Goal: Find contact information: Find contact information

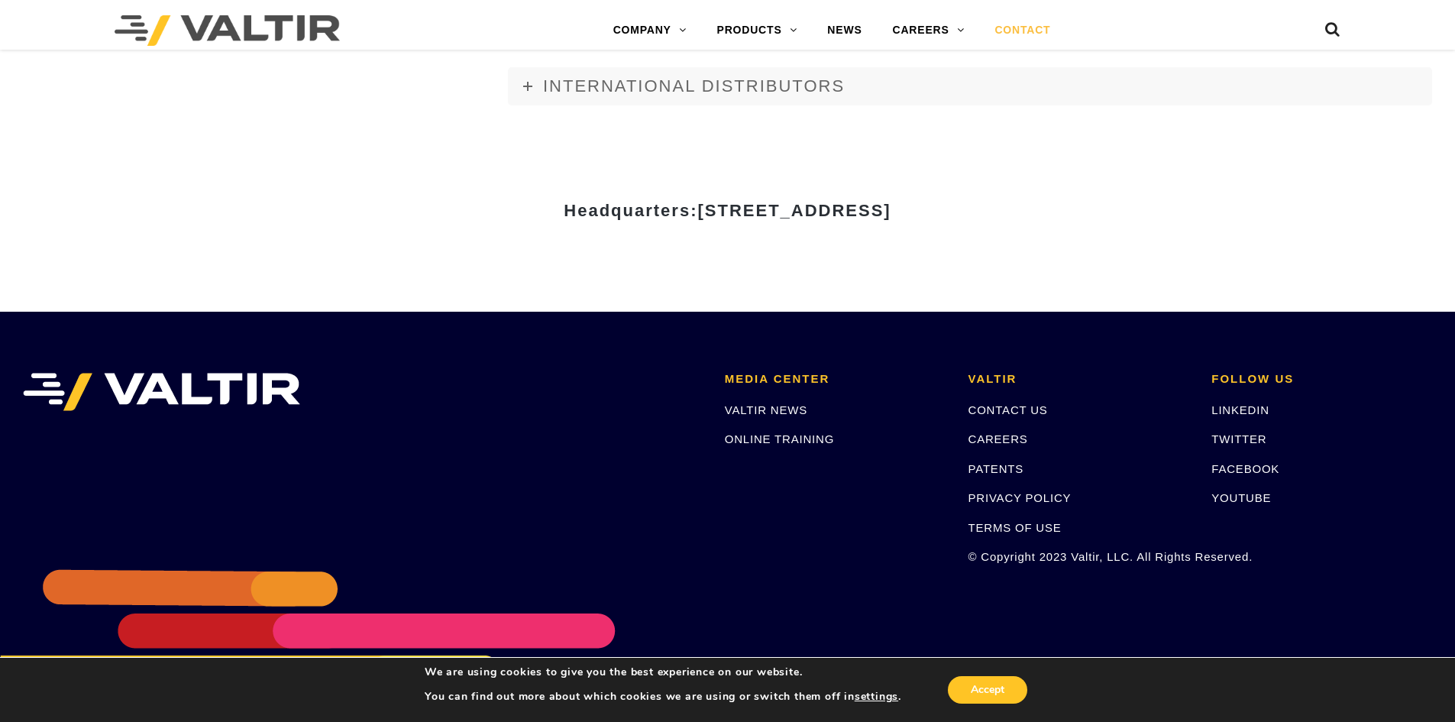
scroll to position [2120, 0]
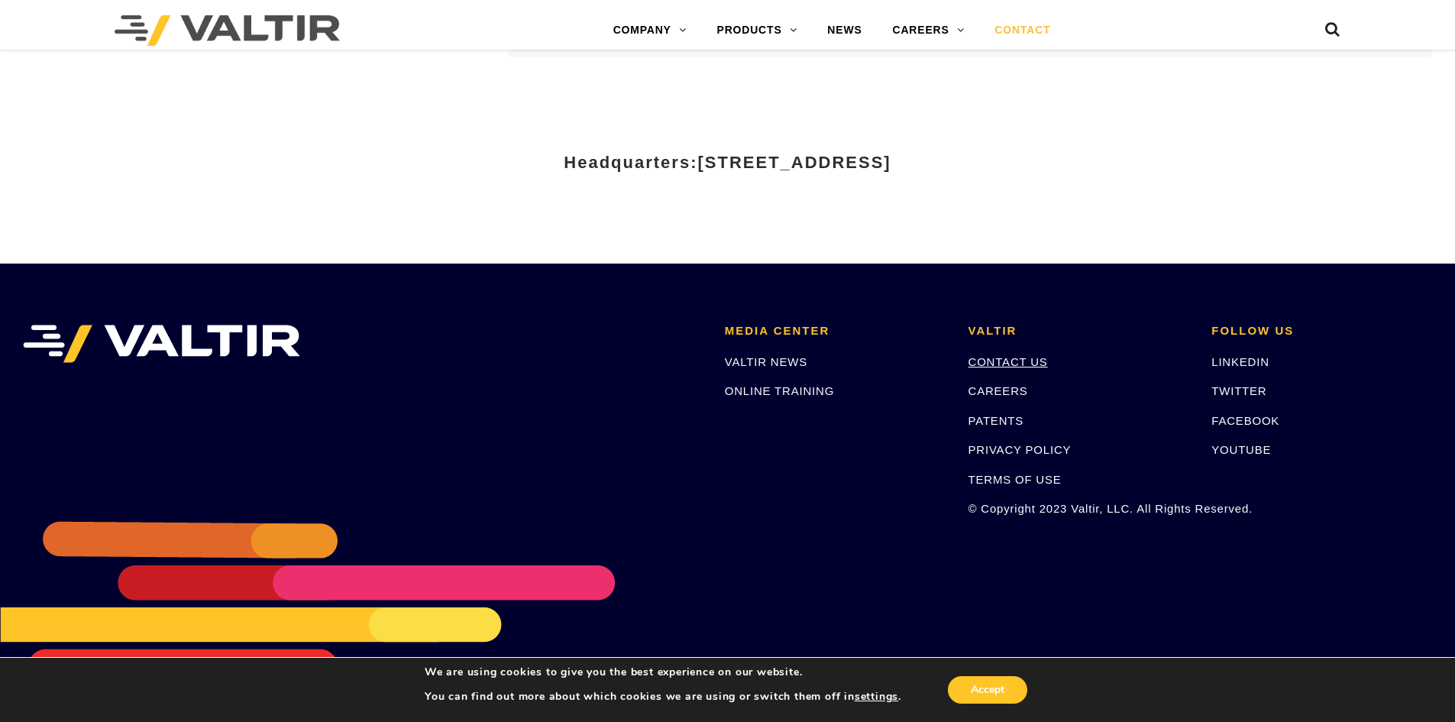
click at [993, 363] on link "CONTACT US" at bounding box center [1007, 361] width 79 height 13
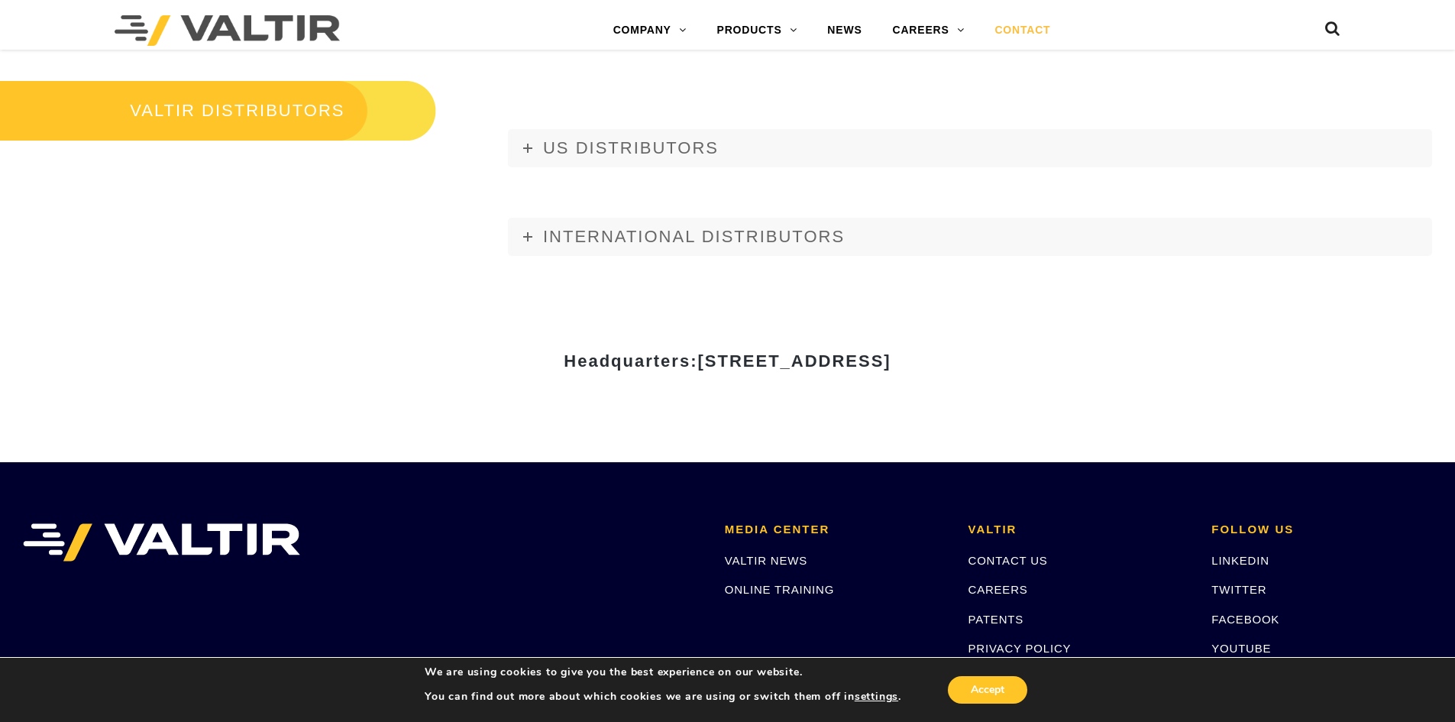
scroll to position [2120, 0]
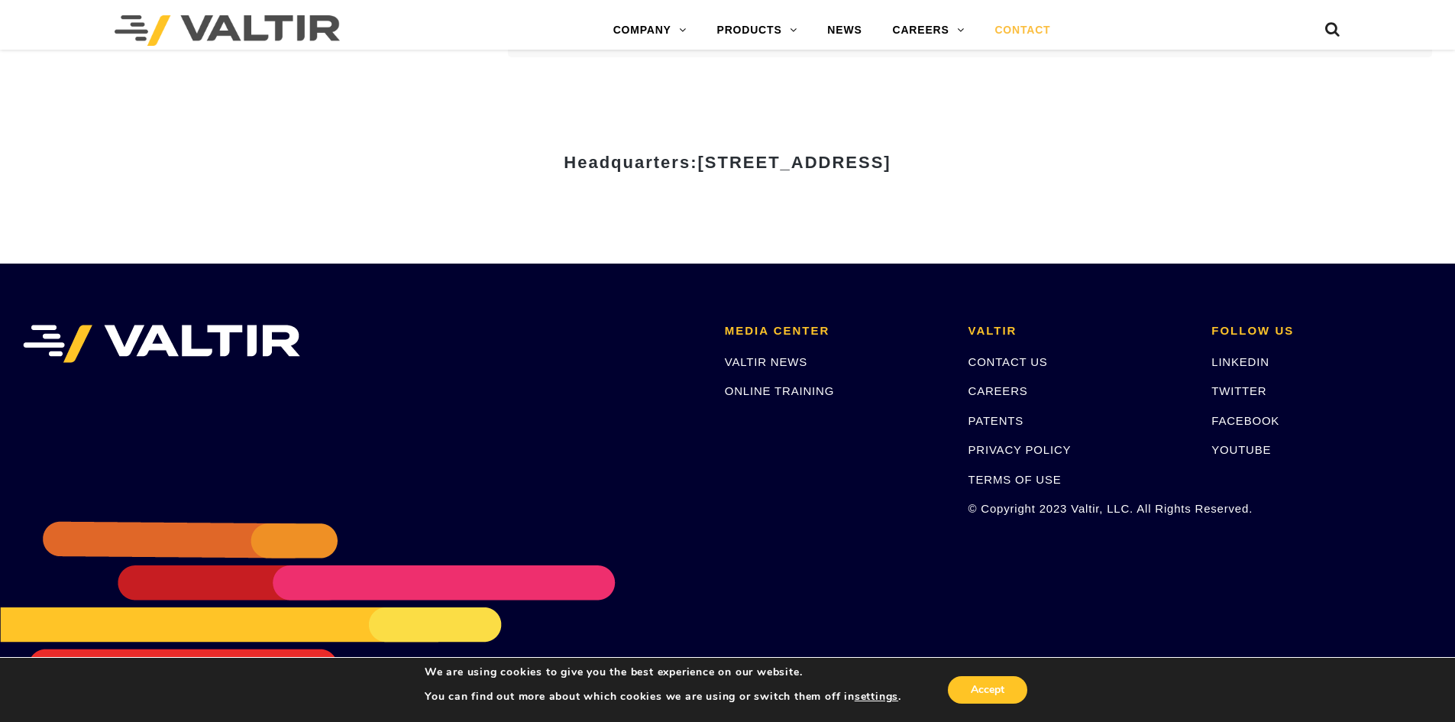
click at [1002, 703] on div "Accept" at bounding box center [965, 689] width 129 height 32
click at [994, 693] on button "Accept" at bounding box center [987, 689] width 79 height 27
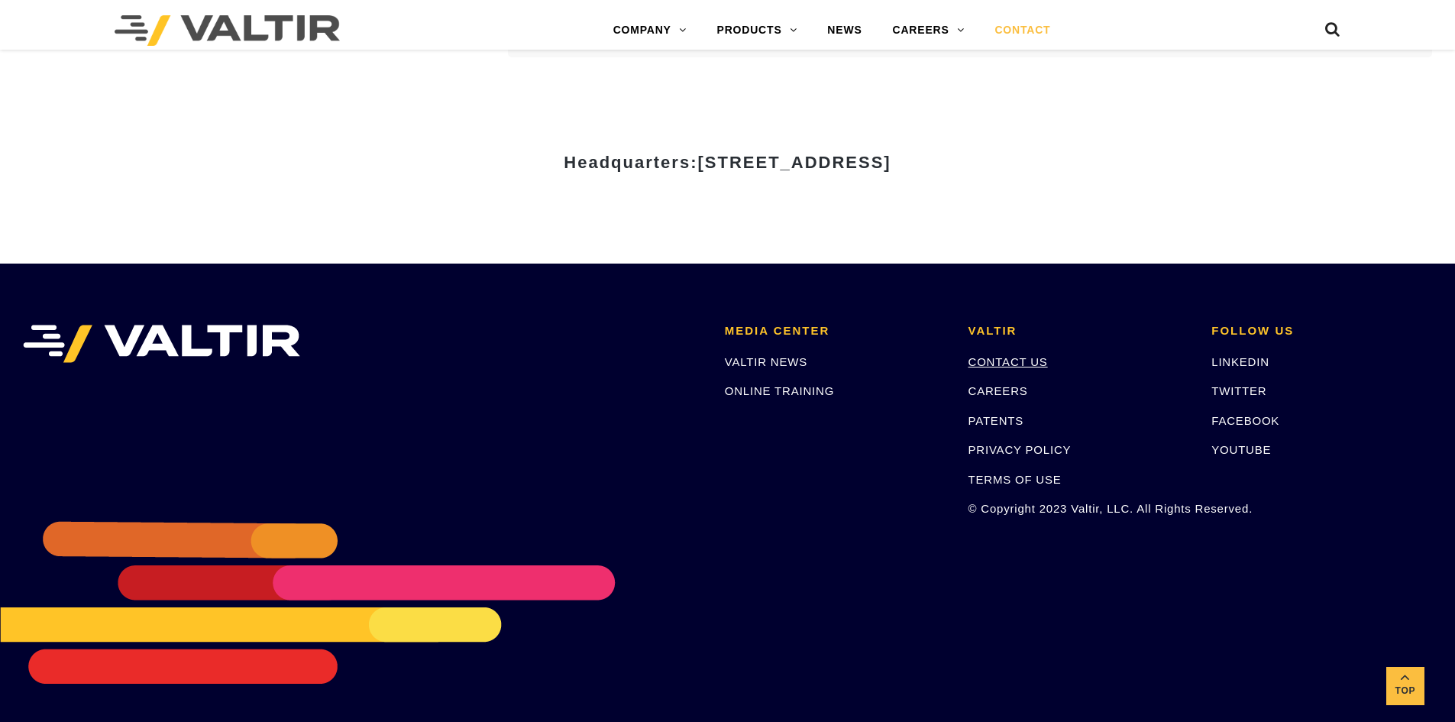
click at [999, 360] on link "CONTACT US" at bounding box center [1007, 361] width 79 height 13
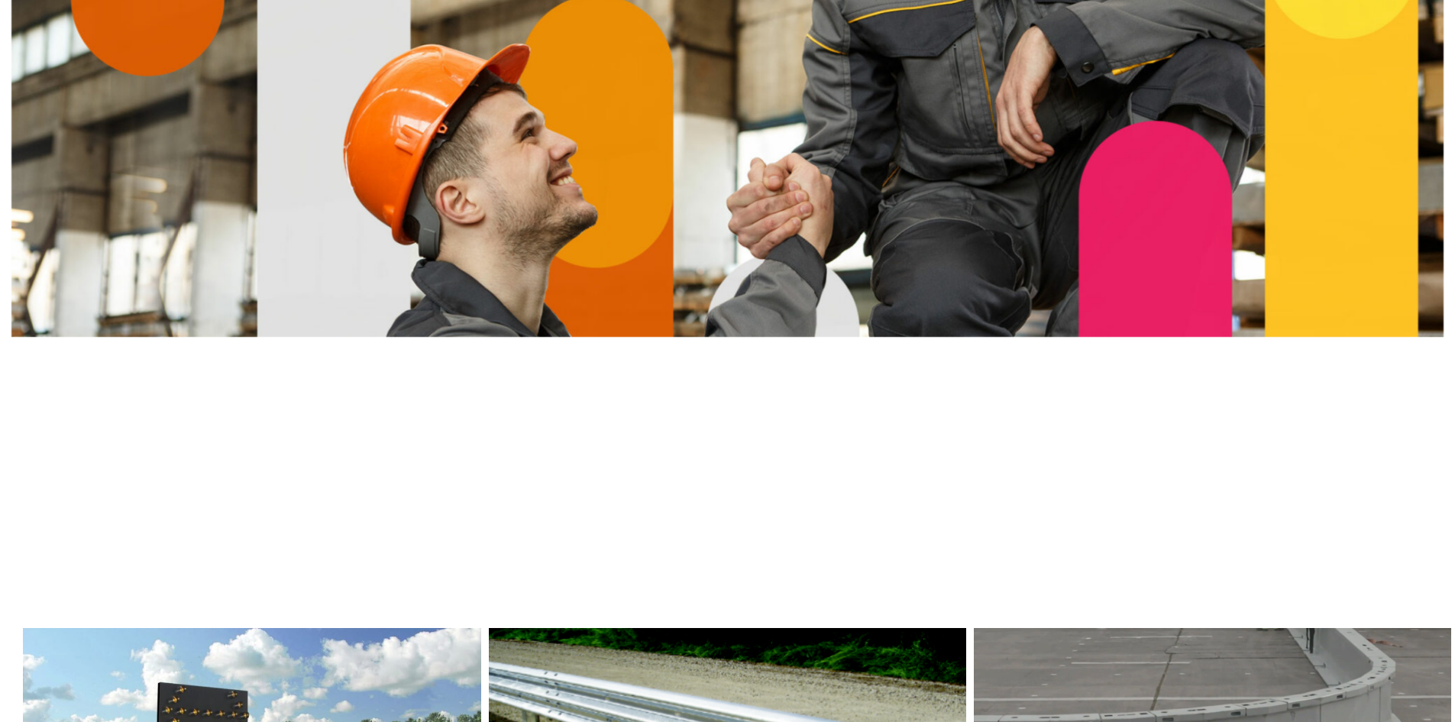
scroll to position [535, 0]
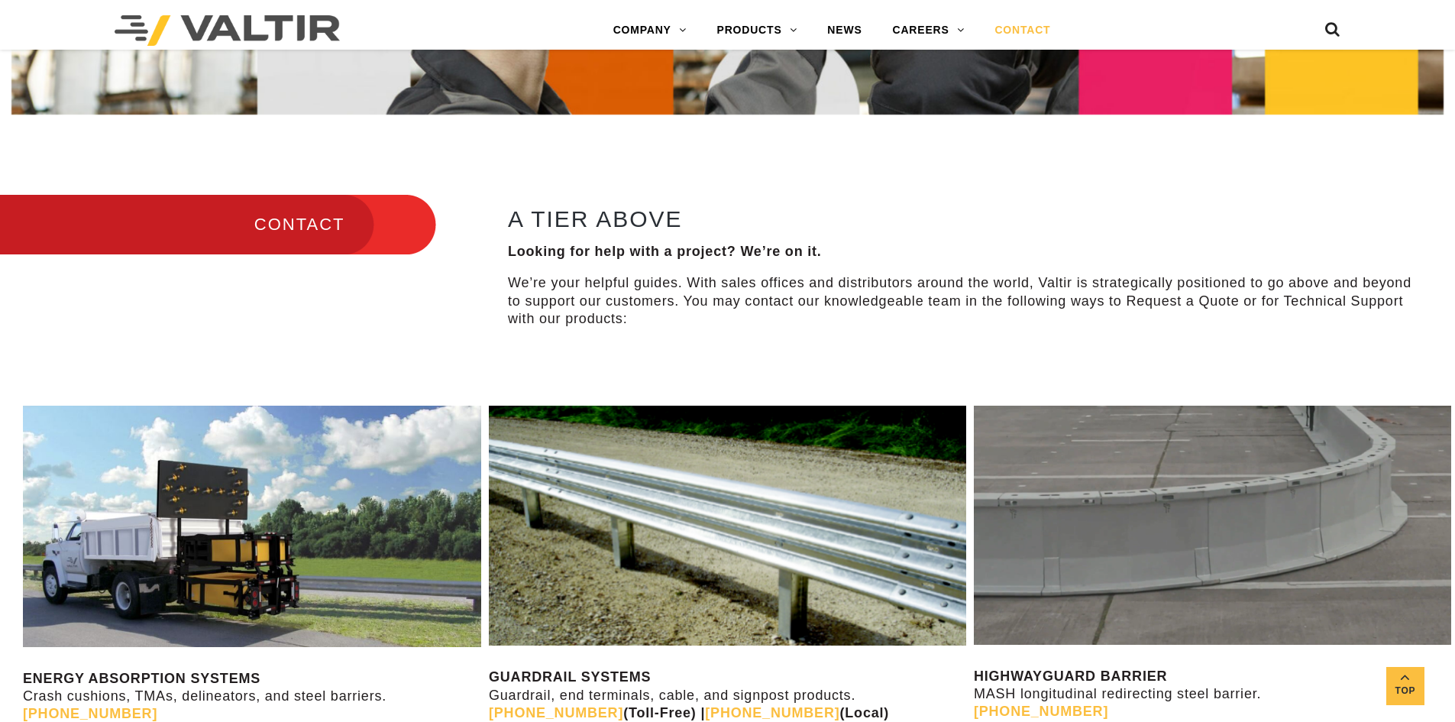
click at [312, 216] on h3 "CONTACT" at bounding box center [218, 224] width 436 height 64
click at [317, 223] on h3 "CONTACT" at bounding box center [218, 224] width 436 height 64
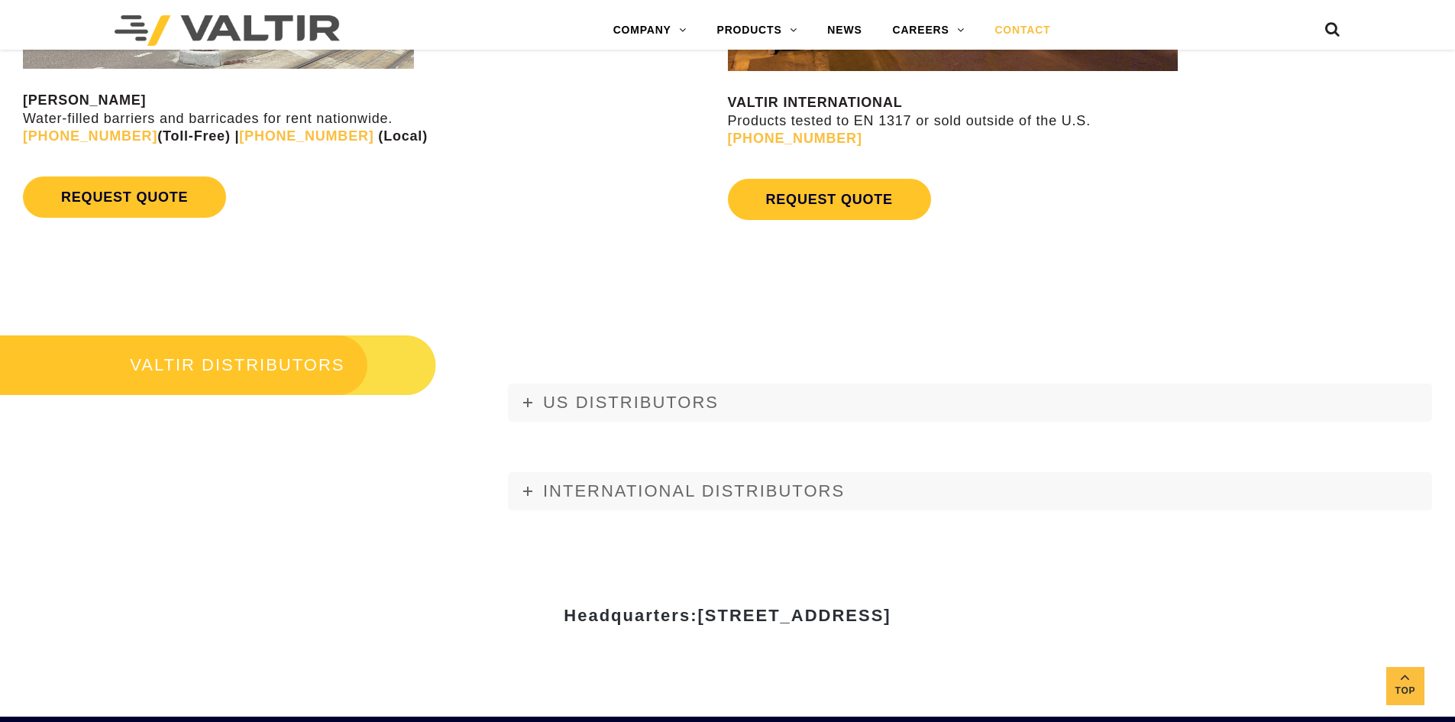
scroll to position [1509, 0]
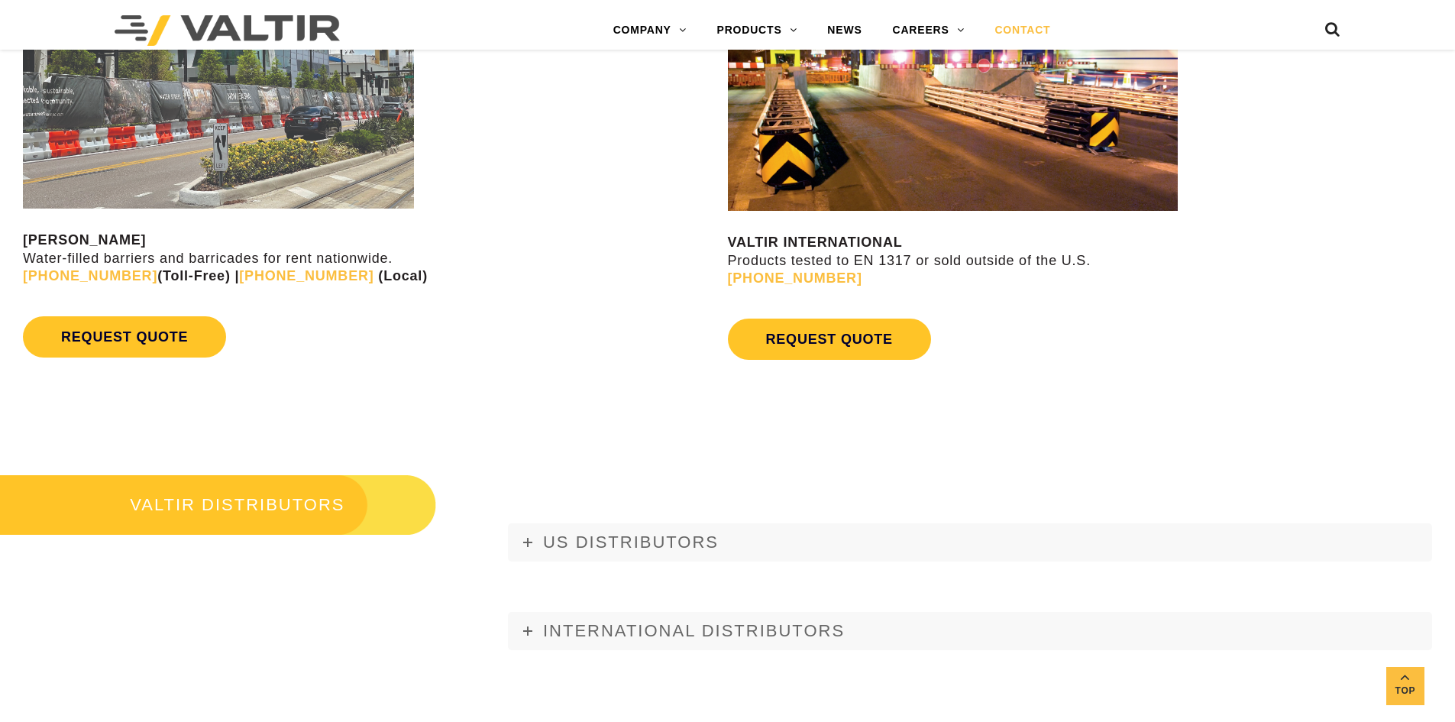
drag, startPoint x: 699, startPoint y: 291, endPoint x: 890, endPoint y: 301, distance: 191.9
click at [890, 301] on div "VALTIR RENTALS Water-filled barriers and barricades for rent nationwide. (888) …" at bounding box center [727, 178] width 1455 height 451
click at [890, 287] on p "VALTIR INTERNATIONAL Products tested to EN 1317 or sold outside of the U.S. +1 …" at bounding box center [1092, 260] width 728 height 53
click at [880, 287] on p "VALTIR INTERNATIONAL Products tested to EN 1317 or sold outside of the U.S. +1 …" at bounding box center [1092, 260] width 728 height 53
drag, startPoint x: 814, startPoint y: 302, endPoint x: 729, endPoint y: 300, distance: 84.8
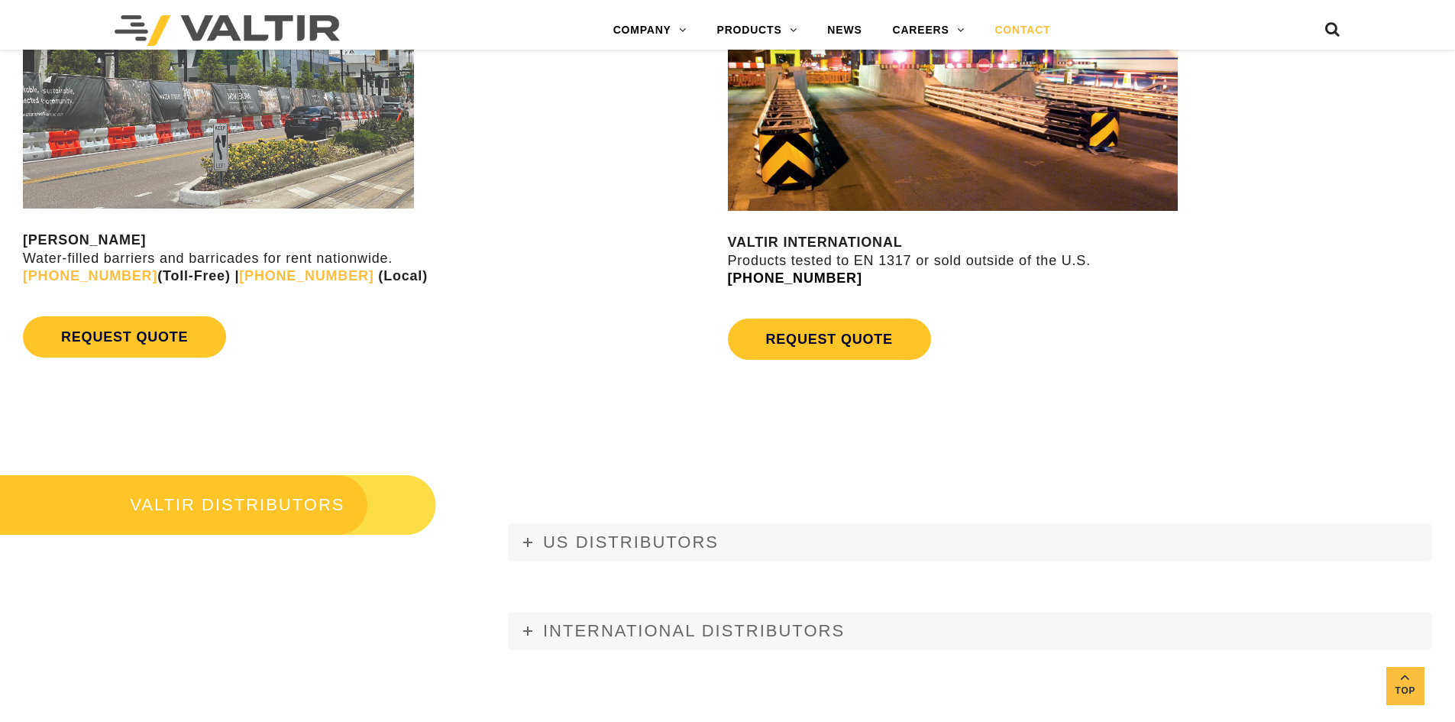
click at [729, 287] on p "VALTIR INTERNATIONAL Products tested to EN 1317 or sold outside of the U.S. +1 …" at bounding box center [1092, 260] width 728 height 53
copy link "[PHONE_NUMBER]"
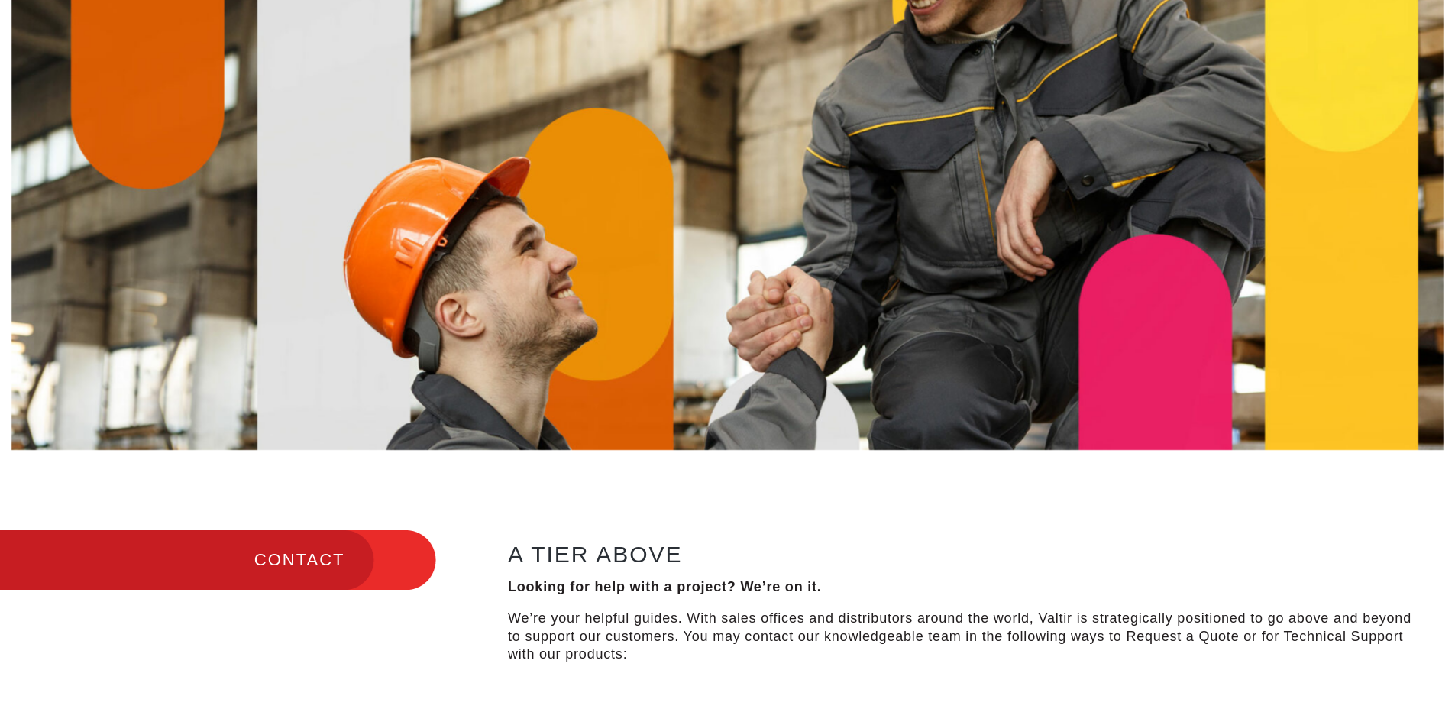
scroll to position [0, 0]
